Goal: Task Accomplishment & Management: Use online tool/utility

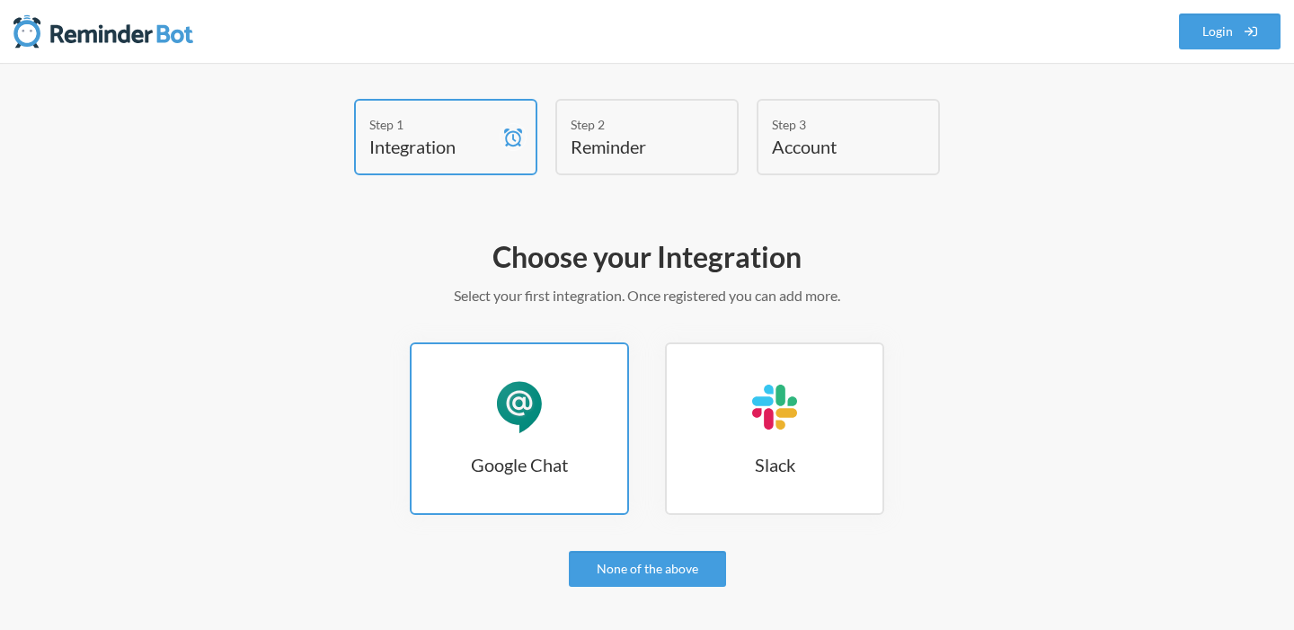
click at [516, 464] on h3 "Google Chat" at bounding box center [519, 464] width 216 height 25
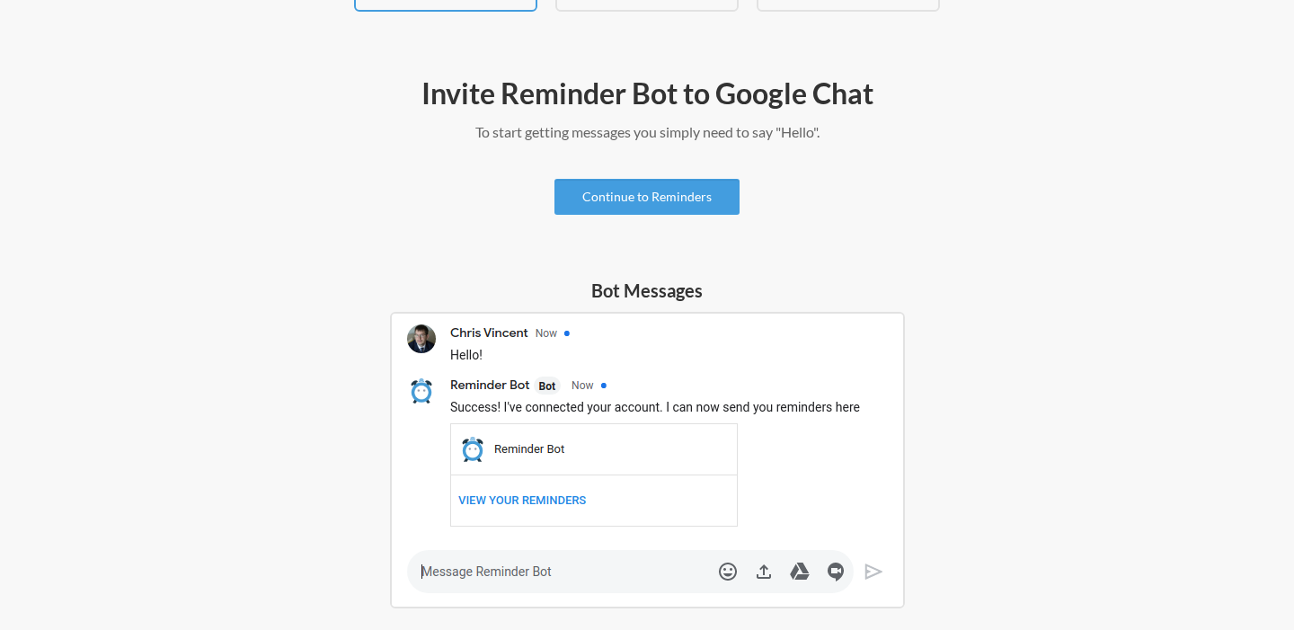
scroll to position [181, 0]
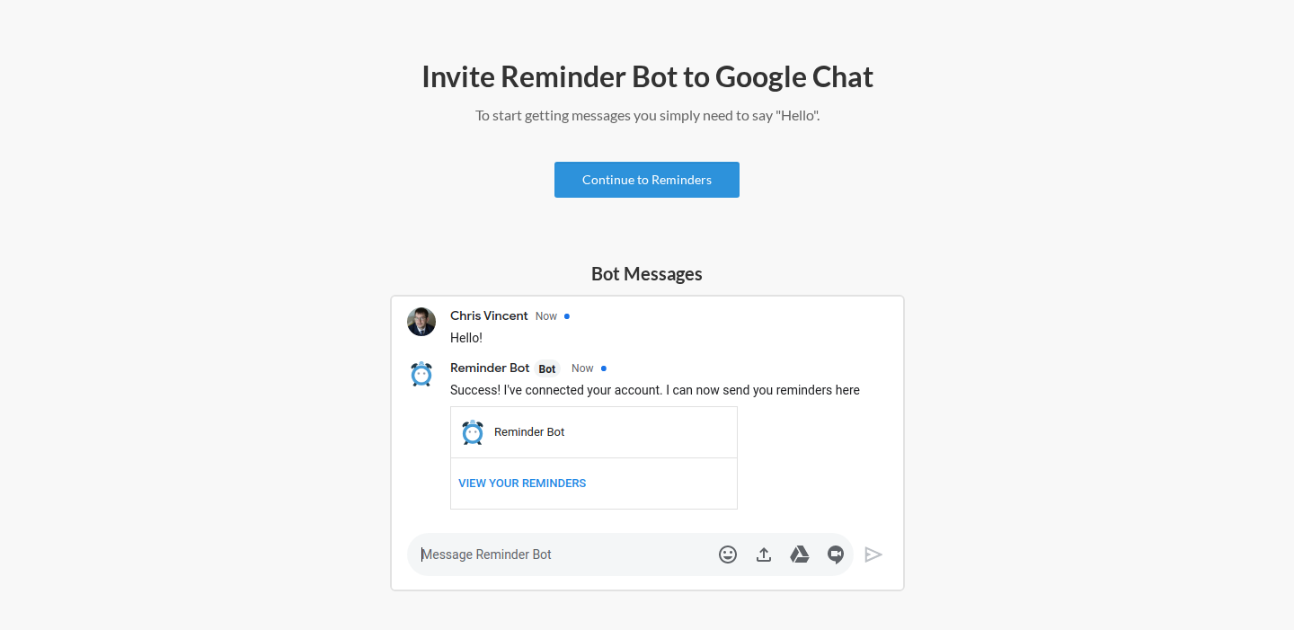
click at [711, 180] on link "Continue to Reminders" at bounding box center [646, 180] width 185 height 36
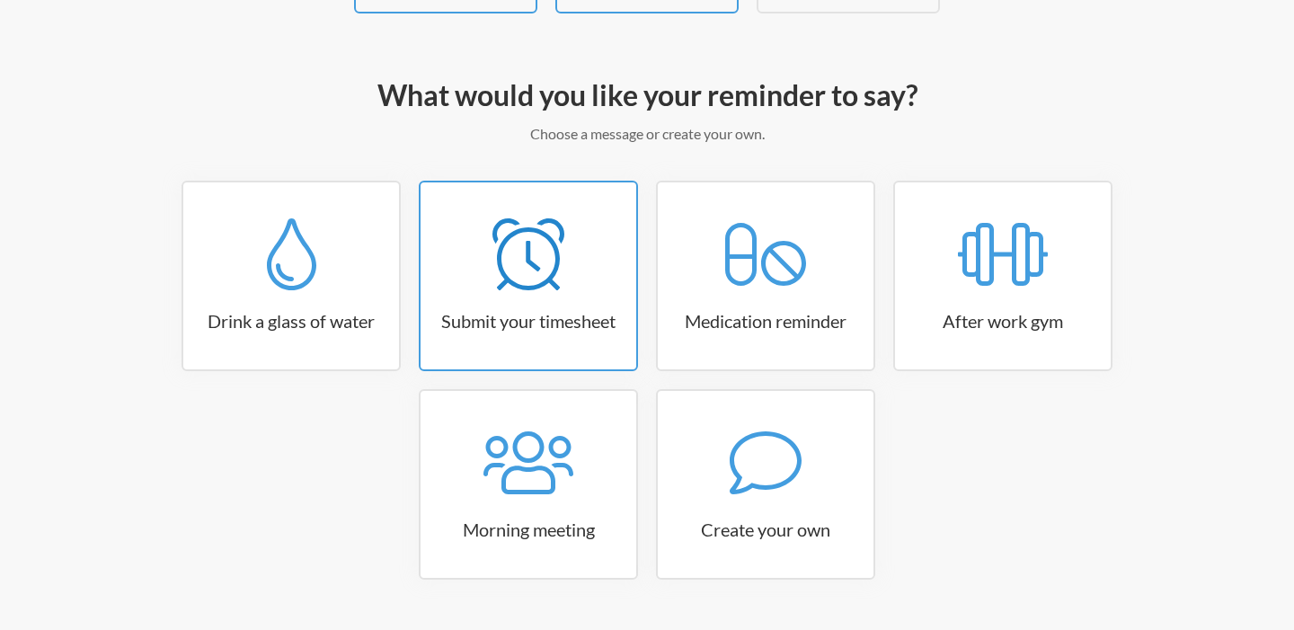
scroll to position [175, 0]
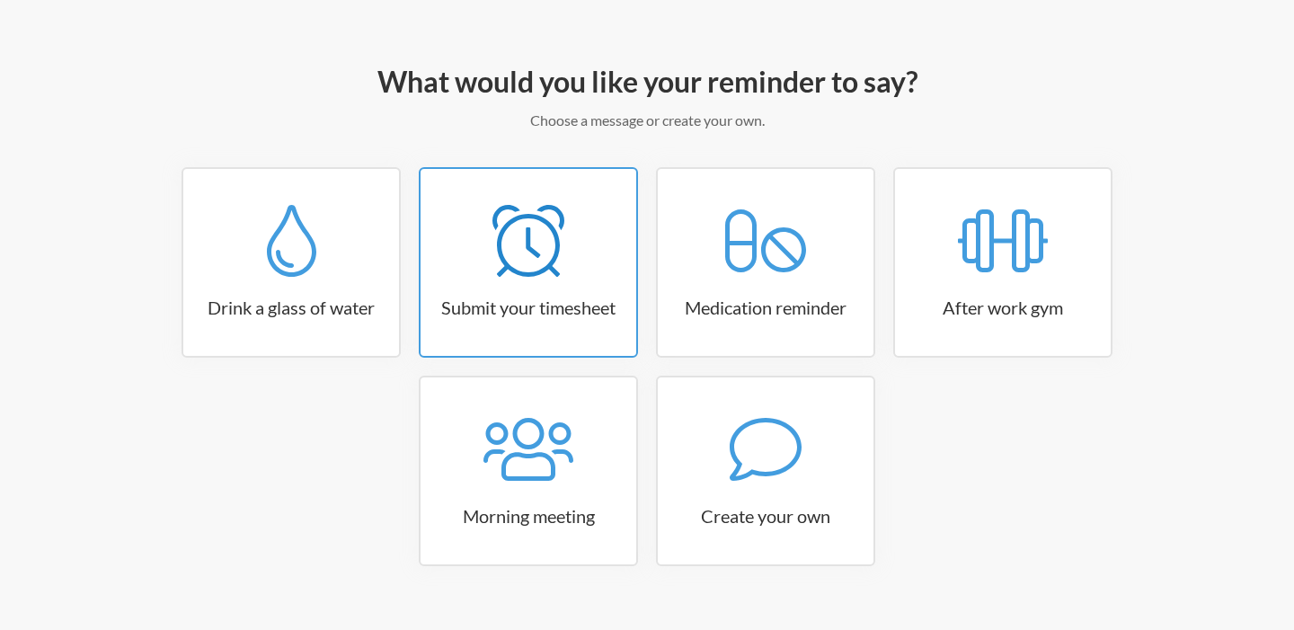
click at [563, 322] on link "Submit your timesheet" at bounding box center [528, 262] width 219 height 190
select select "15:30:00"
select select "true"
select select "16:30:00"
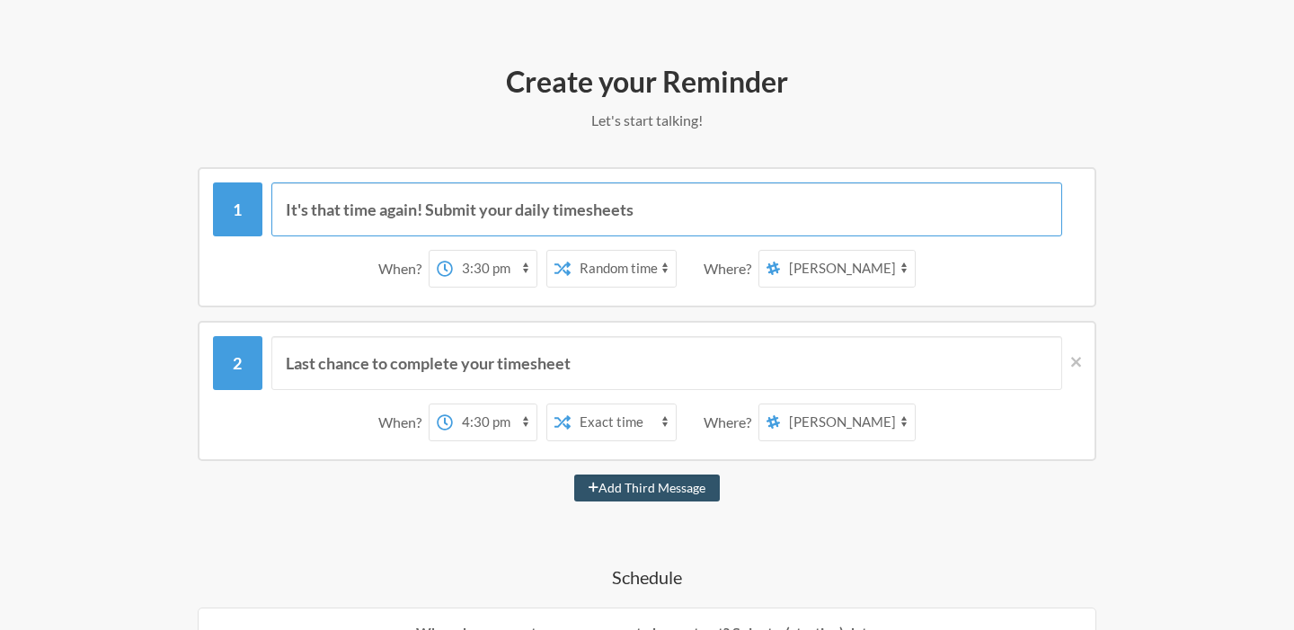
click at [537, 208] on input "It's that time again! Submit your daily timesheets" at bounding box center [666, 209] width 791 height 54
click at [537, 211] on input "It's that time again! Submit your daily timesheets" at bounding box center [666, 209] width 791 height 54
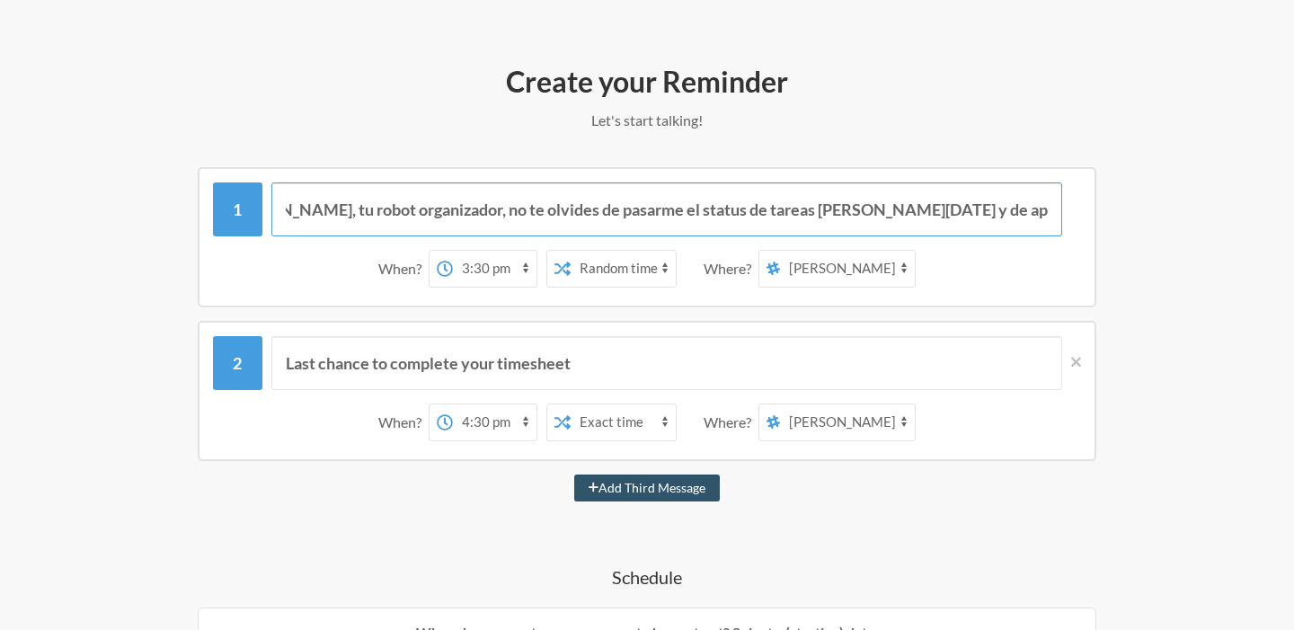
type input "Hola soy el [PERSON_NAME], tu robot organizador, no te olvides de pasarme el st…"
click at [487, 271] on select "12:00 am 12:15 am 12:30 am 12:45 am 1:00 am 1:15 am 1:30 am 1:45 am 2:00 am 2:1…" at bounding box center [495, 269] width 84 height 36
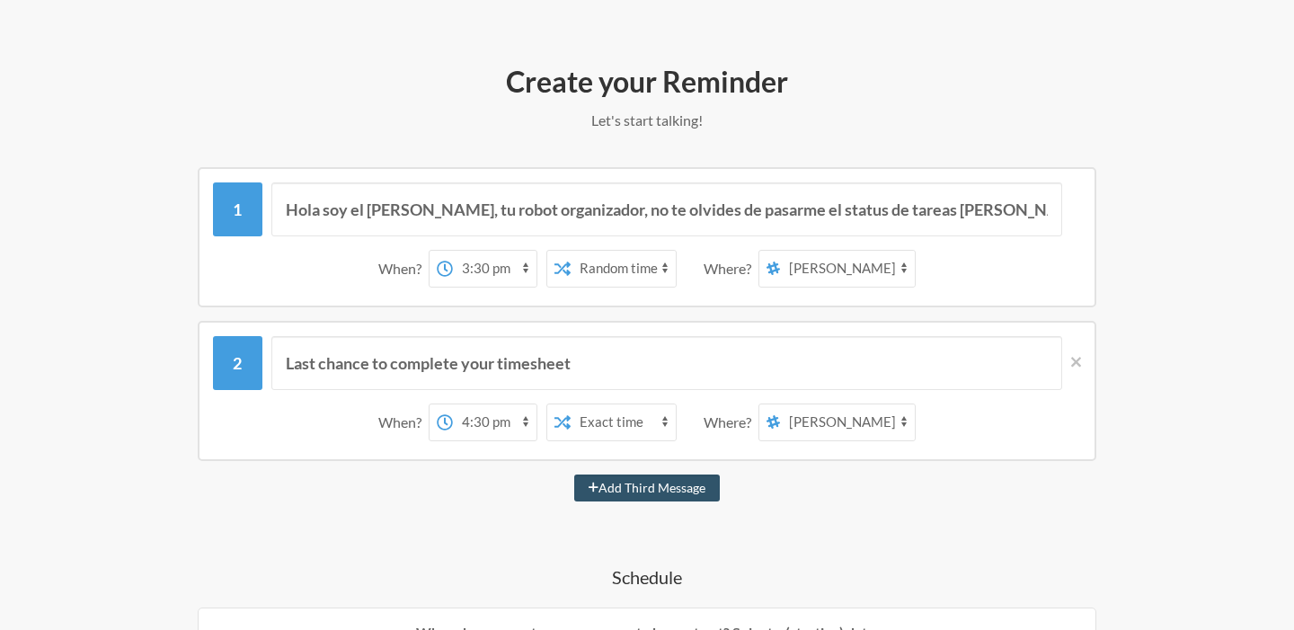
select select "17:45:00"
click at [462, 251] on select "12:00 am 12:15 am 12:30 am 12:45 am 1:00 am 1:15 am 1:30 am 1:45 am 2:00 am 2:1…" at bounding box center [495, 269] width 84 height 36
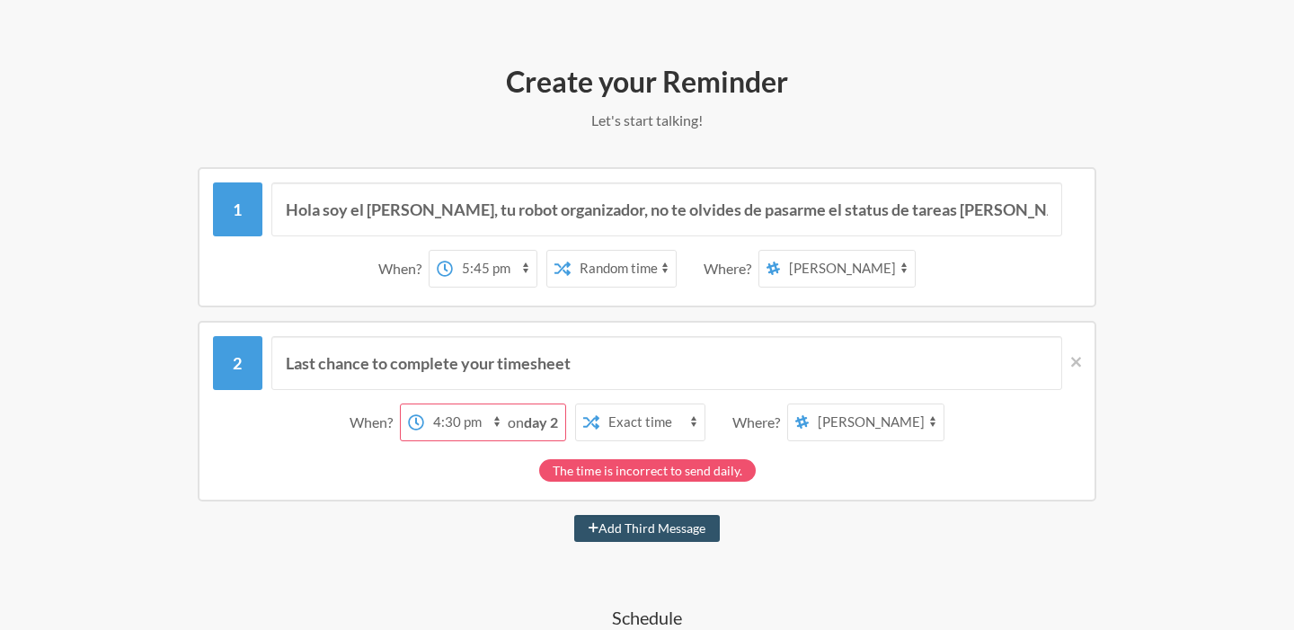
click at [455, 426] on select "12:00 am 12:15 am 12:30 am 12:45 am 1:00 am 1:15 am 1:30 am 1:45 am 2:00 am 2:1…" at bounding box center [466, 422] width 84 height 36
select select "18:00:00"
click at [462, 404] on select "12:00 am 12:15 am 12:30 am 12:45 am 1:00 am 1:15 am 1:30 am 1:45 am 2:00 am 2:1…" at bounding box center [466, 422] width 84 height 36
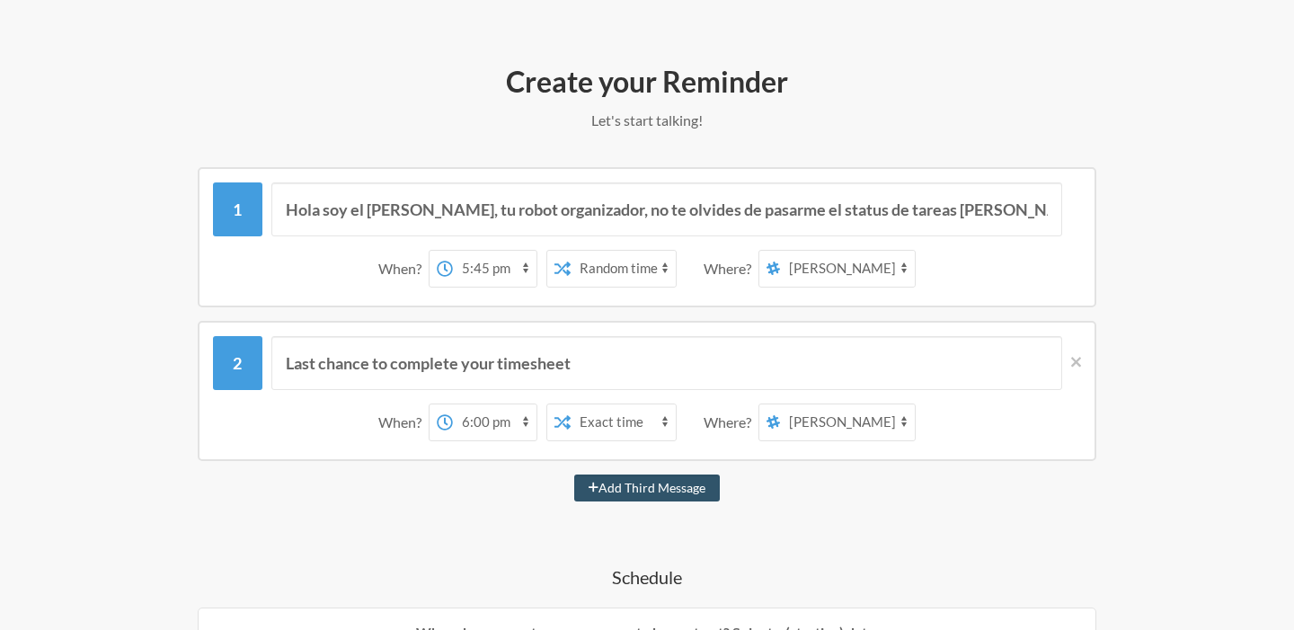
click at [616, 269] on select "Exact time Random time" at bounding box center [622, 269] width 105 height 36
select select "false"
click at [578, 251] on select "Exact time Random time" at bounding box center [622, 269] width 105 height 36
click at [809, 273] on select "[PERSON_NAME]" at bounding box center [847, 269] width 135 height 36
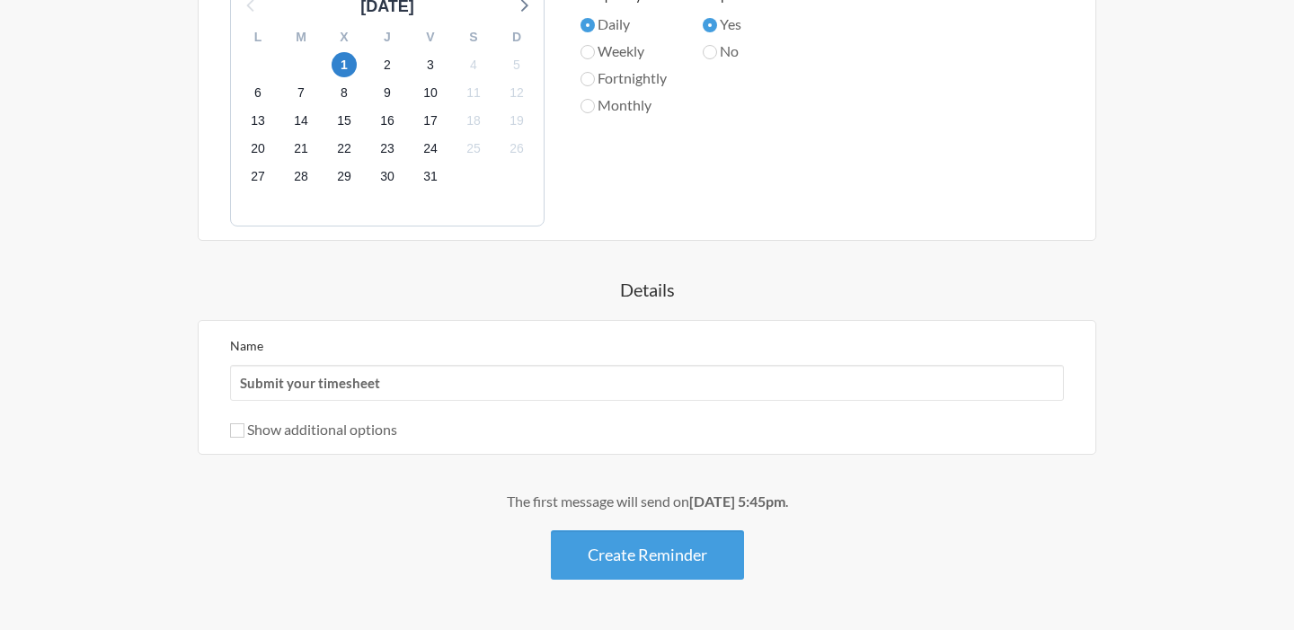
scroll to position [908, 0]
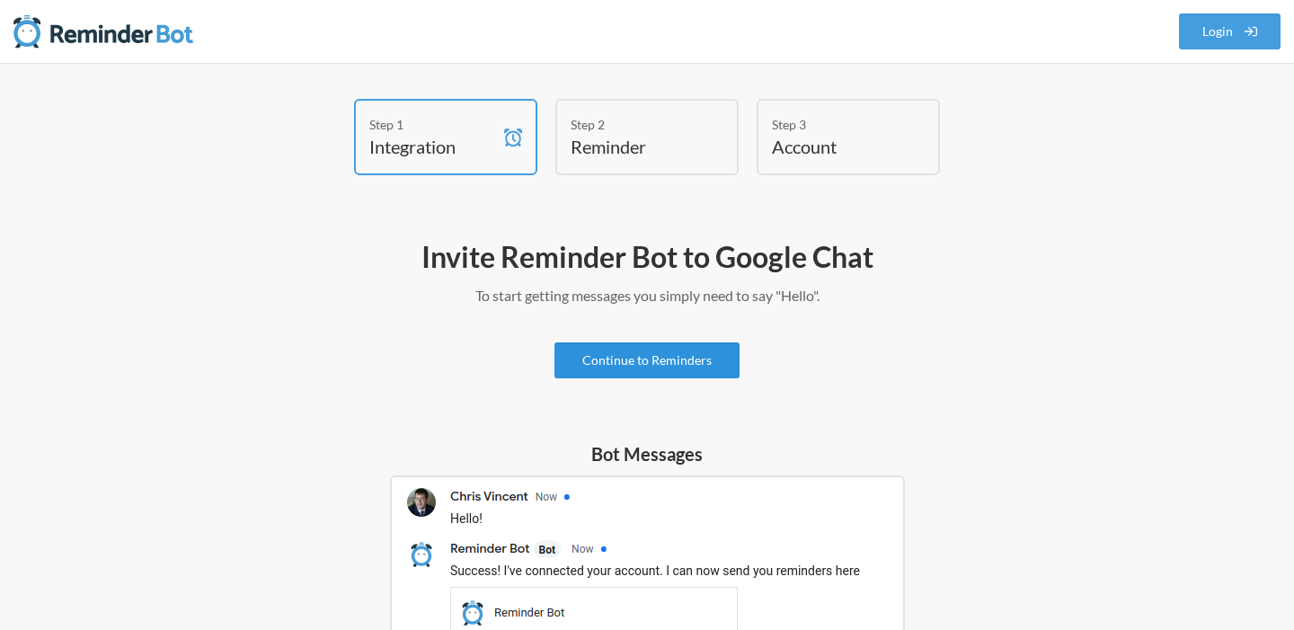
click at [709, 362] on link "Continue to Reminders" at bounding box center [646, 360] width 185 height 36
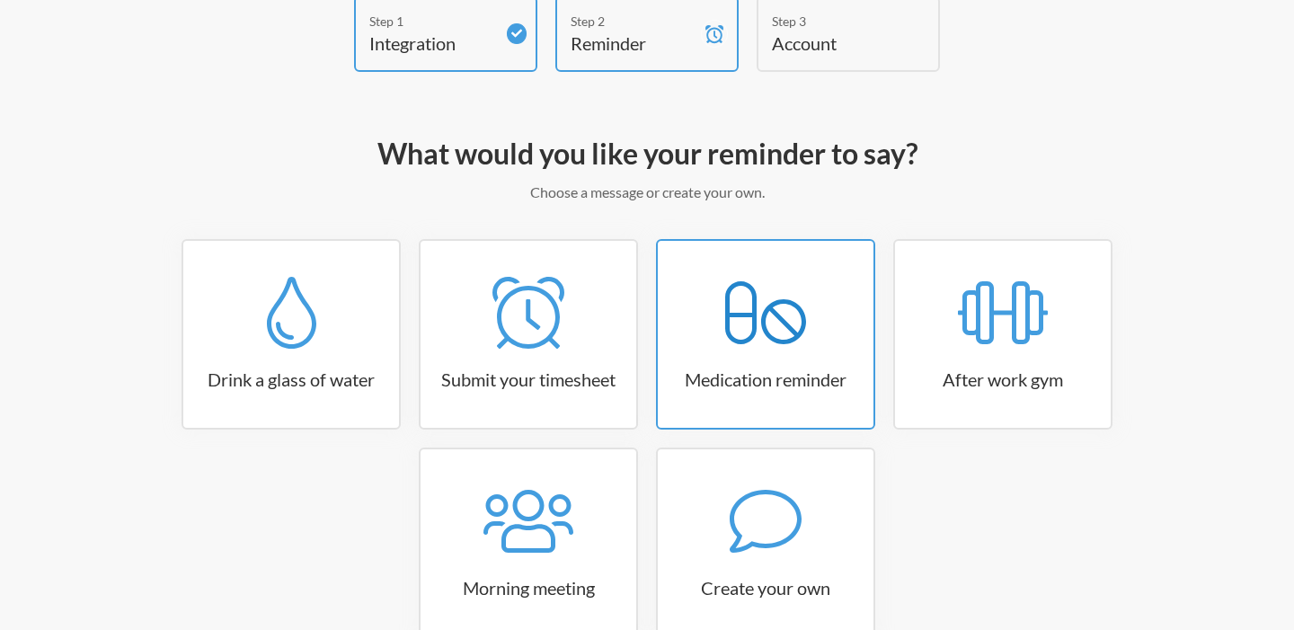
scroll to position [138, 0]
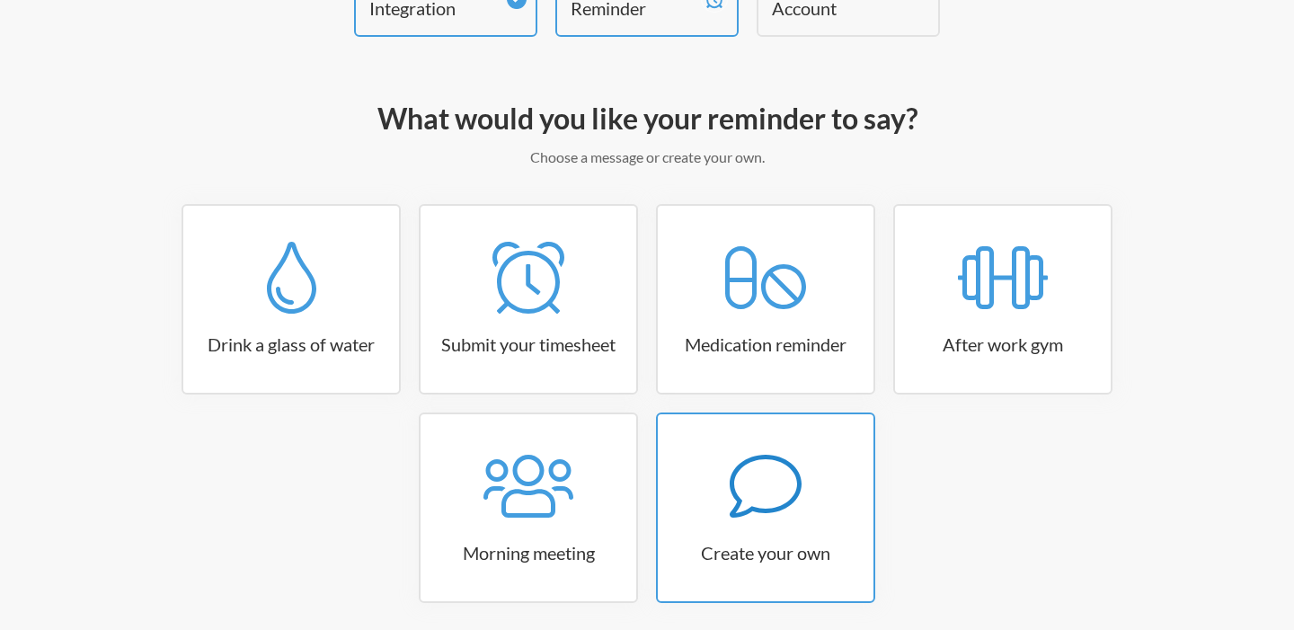
click at [765, 493] on icon at bounding box center [765, 486] width 72 height 72
select select "07:30:00"
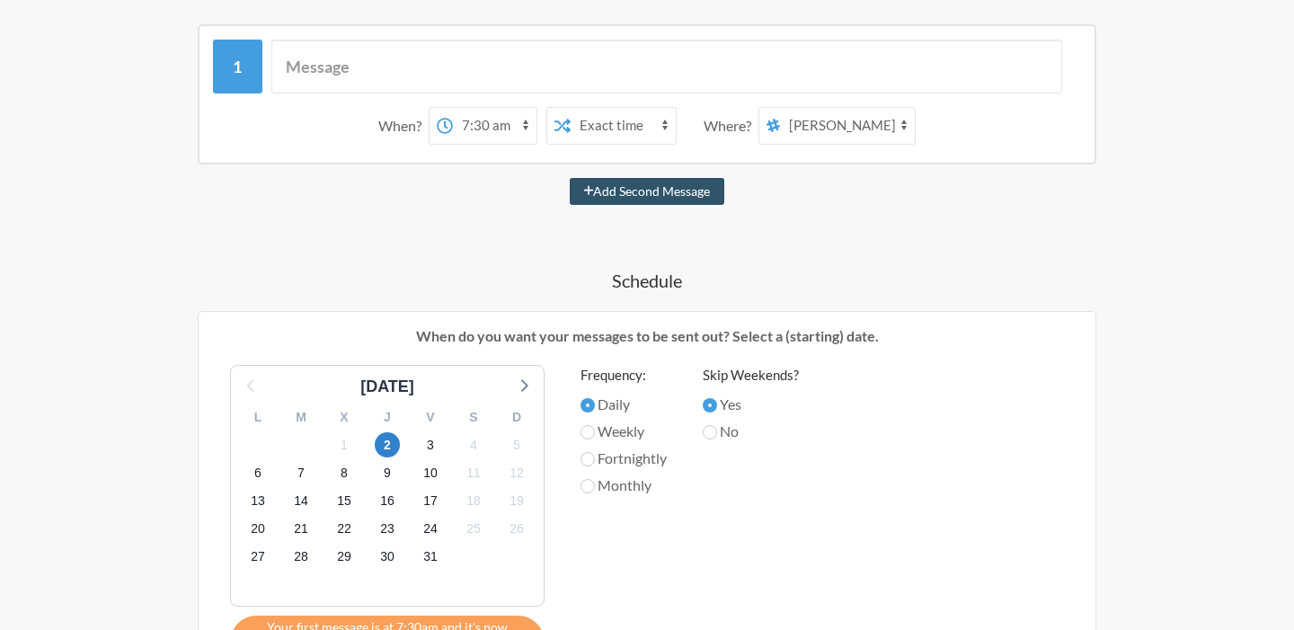
scroll to position [358, 0]
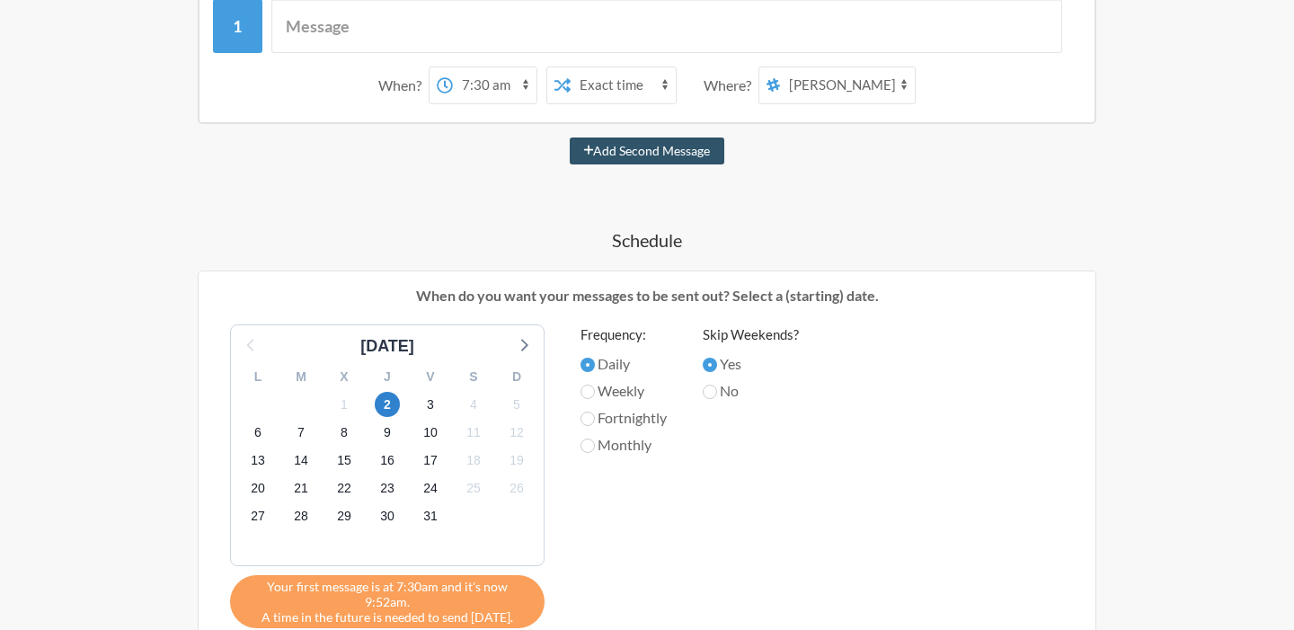
click at [854, 81] on select "[PERSON_NAME]" at bounding box center [847, 85] width 135 height 36
click at [837, 93] on select "[PERSON_NAME]" at bounding box center [847, 85] width 135 height 36
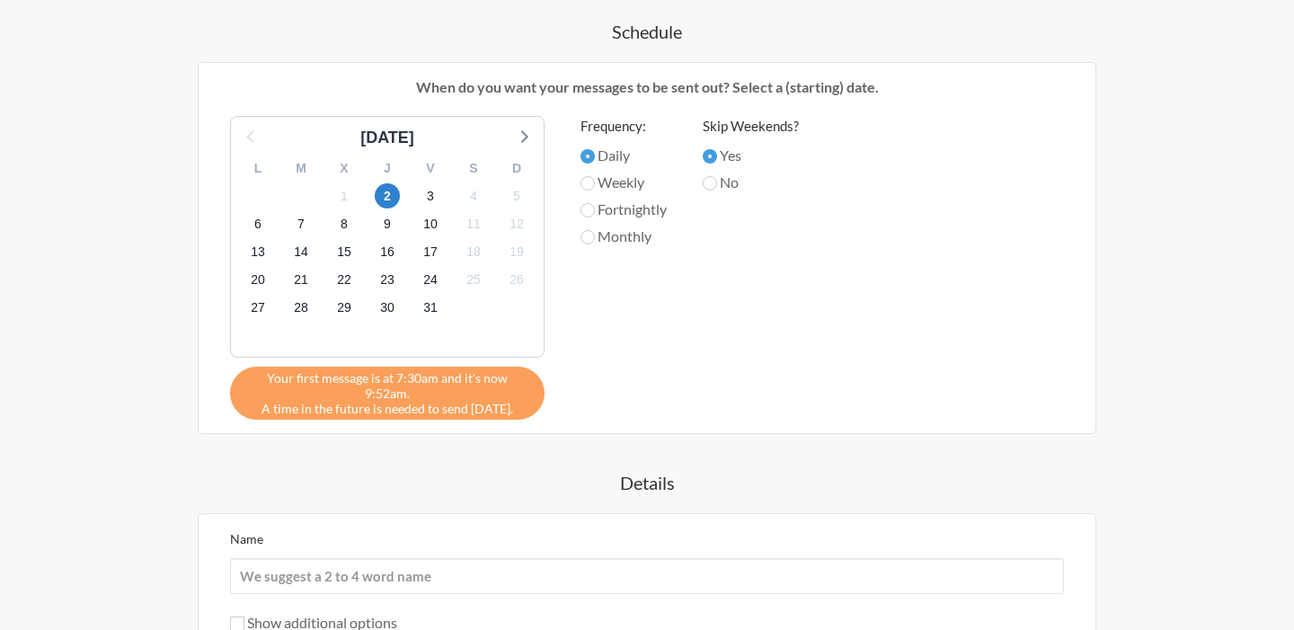
scroll to position [77, 0]
